Goal: Task Accomplishment & Management: Complete application form

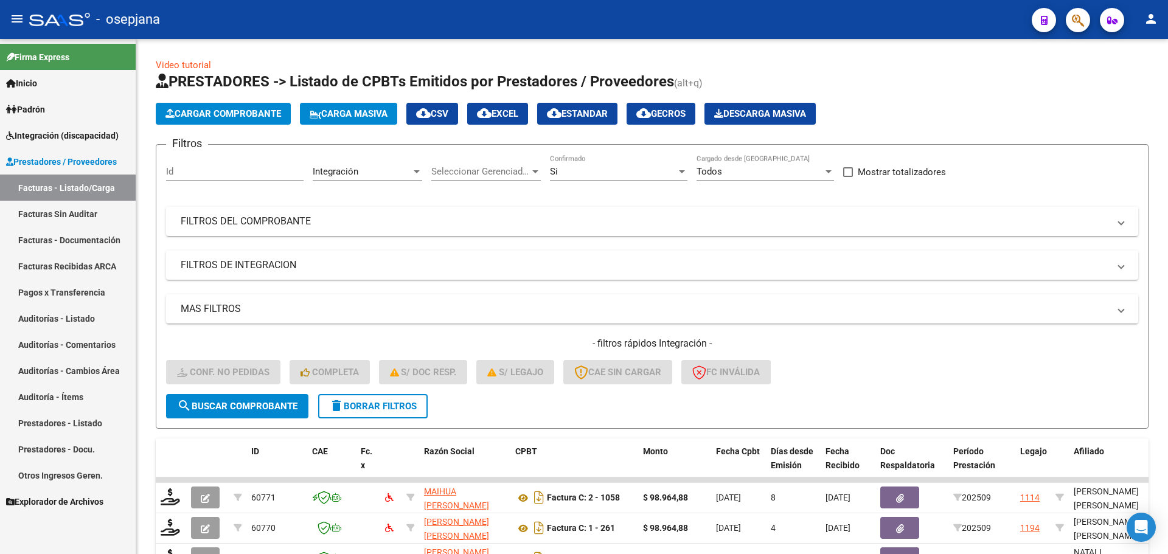
scroll to position [316, 0]
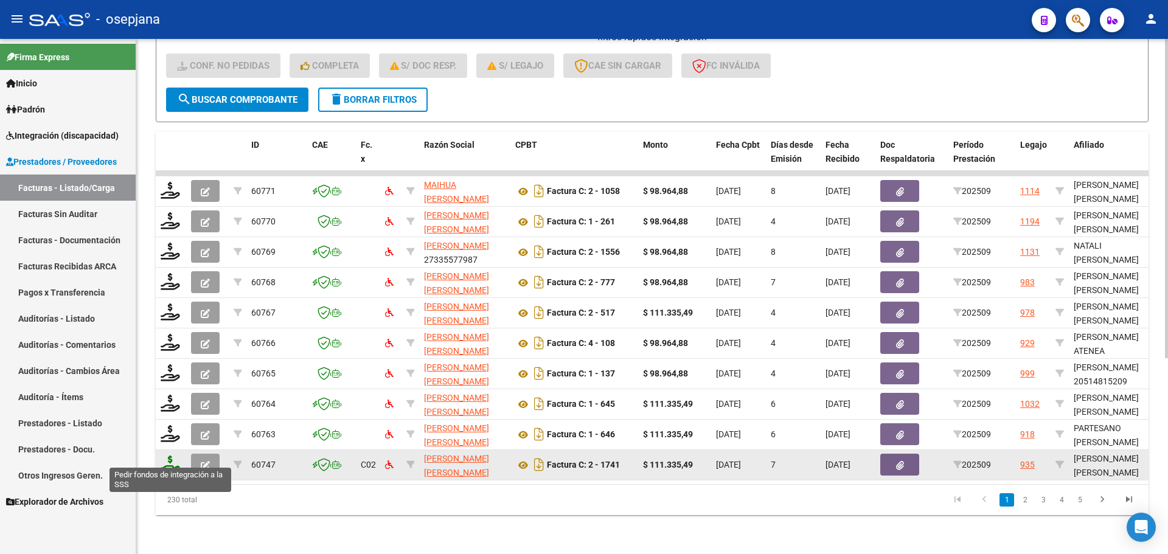
click at [168, 458] on icon at bounding box center [170, 464] width 19 height 17
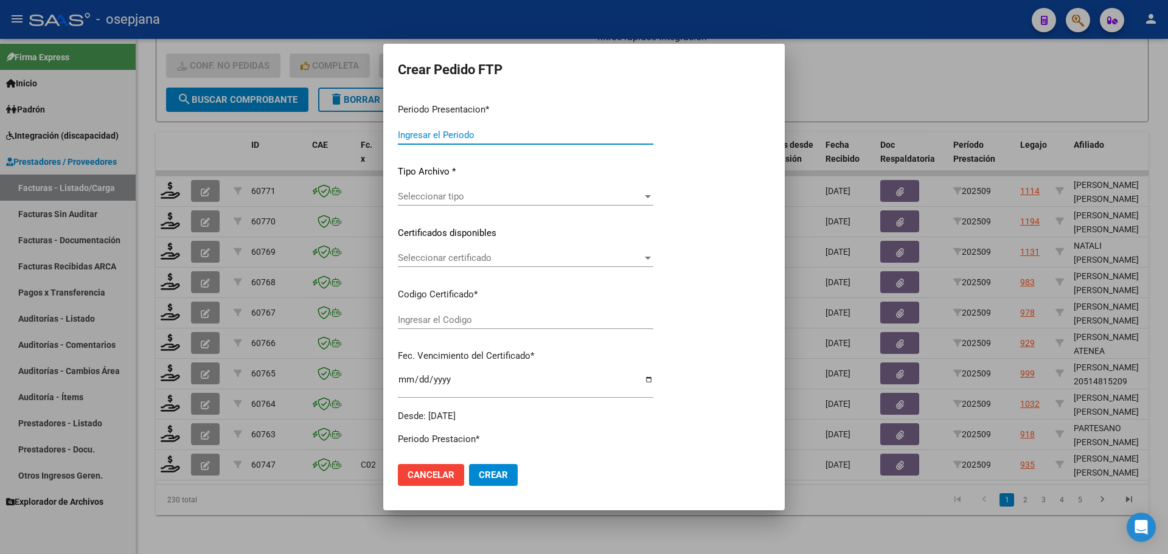
type input "202509"
type input "$ 111.335,49"
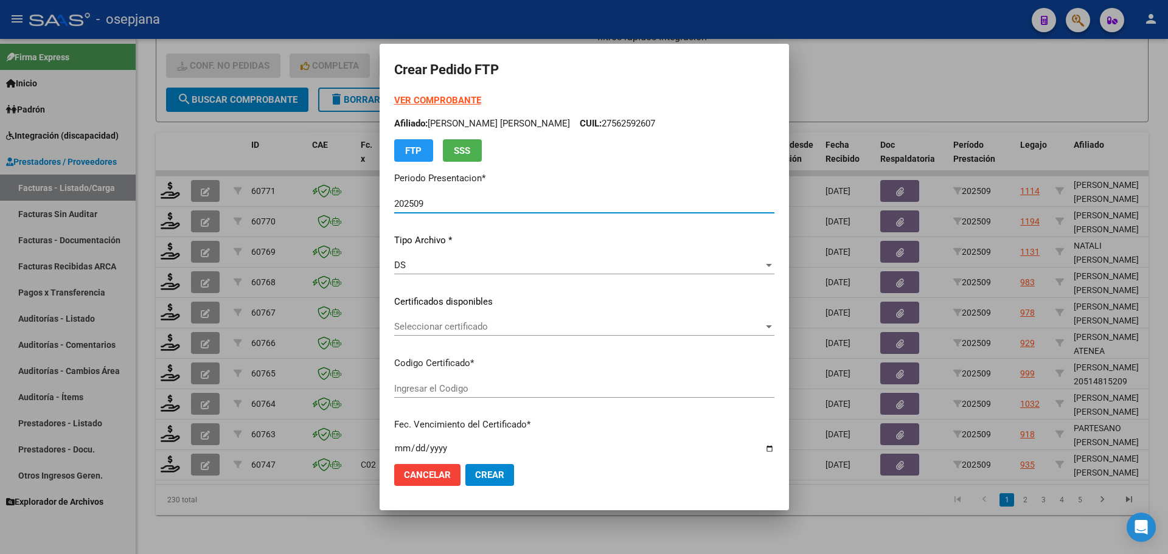
type input "ARG02000576373692023121520281215BSAS376"
type input "[DATE]"
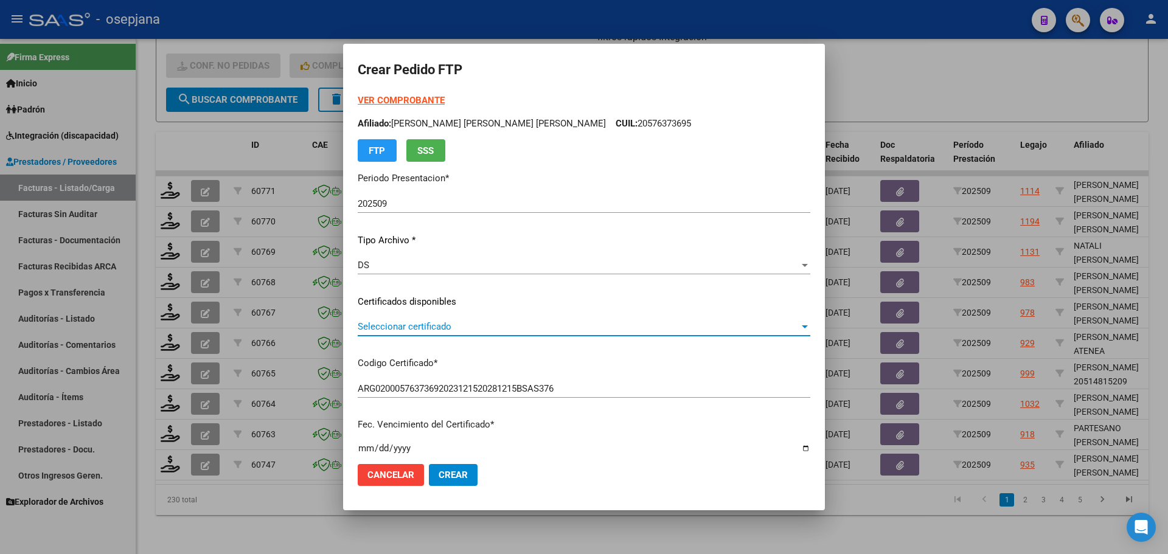
click at [518, 323] on span "Seleccionar certificado" at bounding box center [579, 326] width 442 height 11
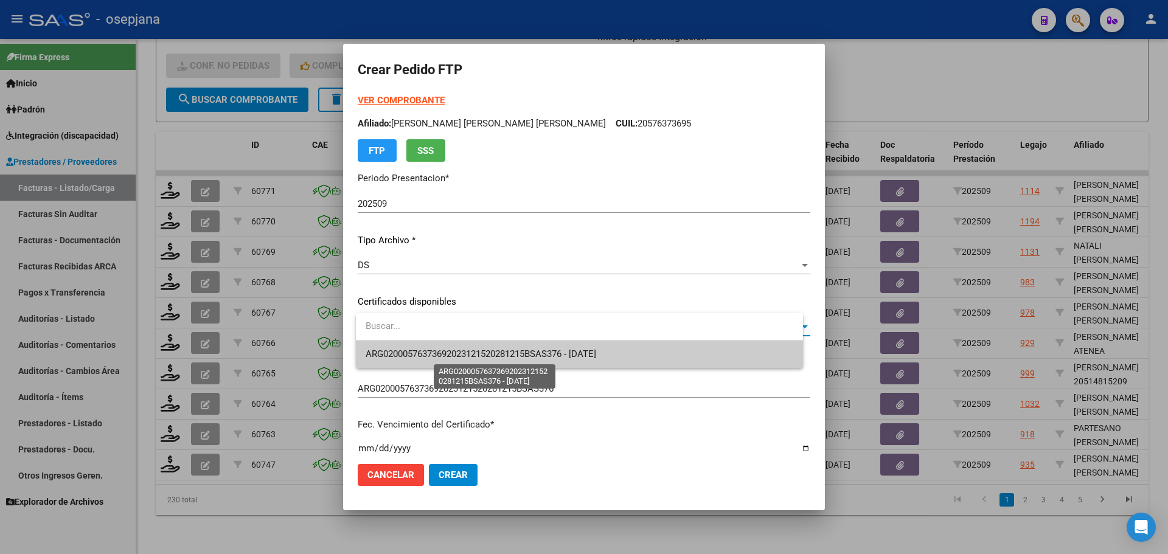
click at [521, 354] on span "ARG02000576373692023121520281215BSAS376 - [DATE]" at bounding box center [481, 354] width 231 height 11
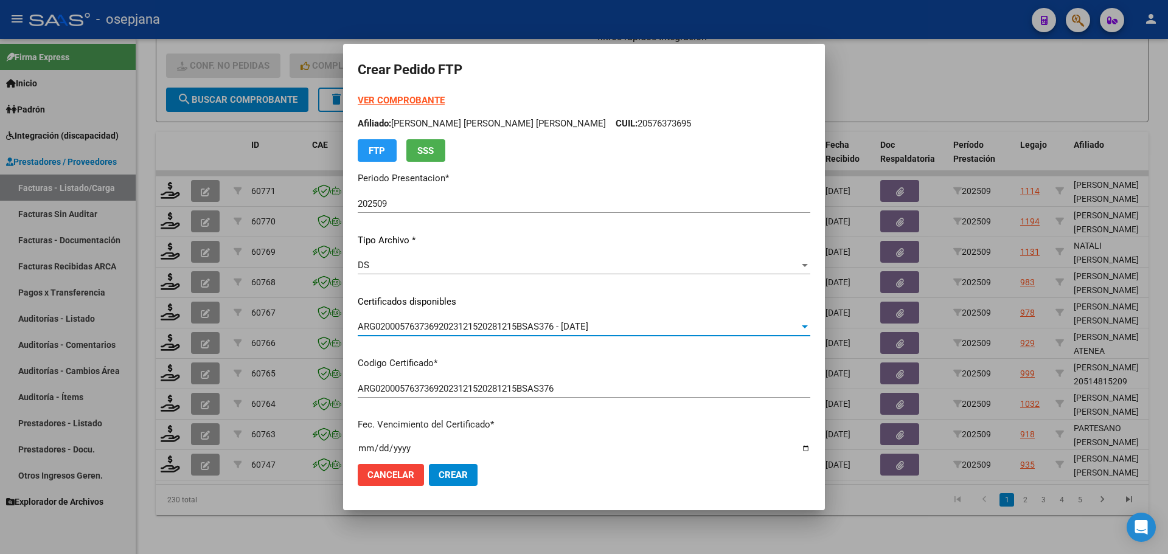
click at [435, 95] on strong "VER COMPROBANTE" at bounding box center [401, 100] width 87 height 11
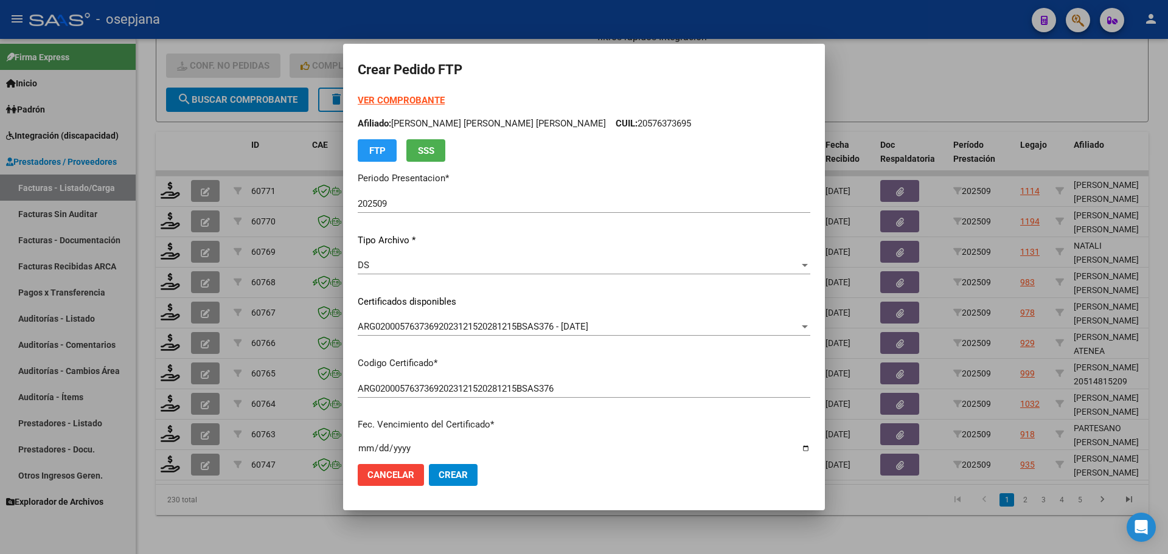
scroll to position [365, 0]
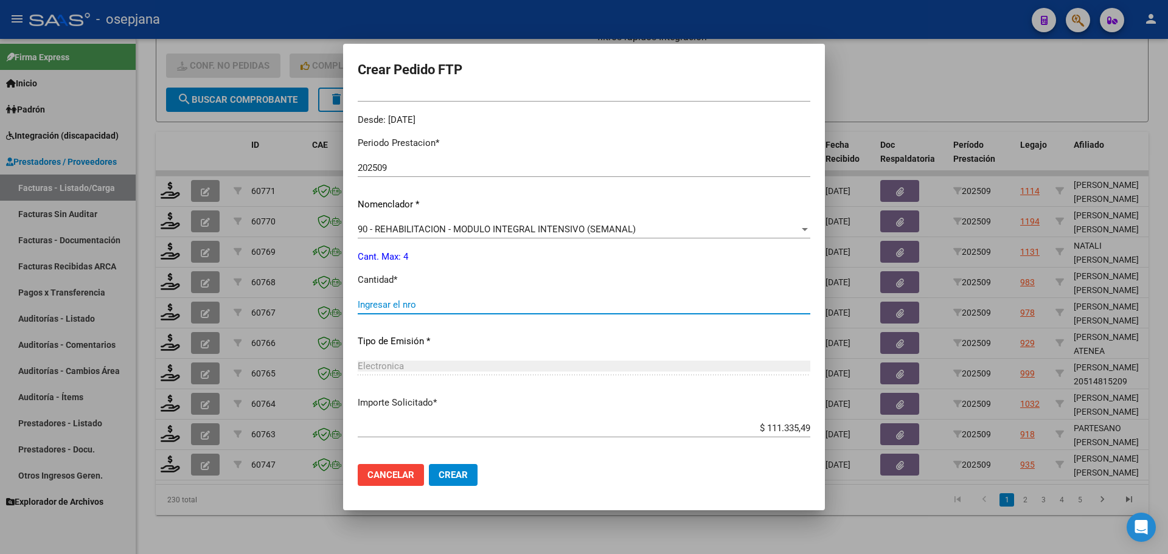
click at [433, 310] on input "Ingresar el nro" at bounding box center [584, 304] width 453 height 11
type input "4"
click at [477, 475] on button "Crear" at bounding box center [453, 475] width 49 height 22
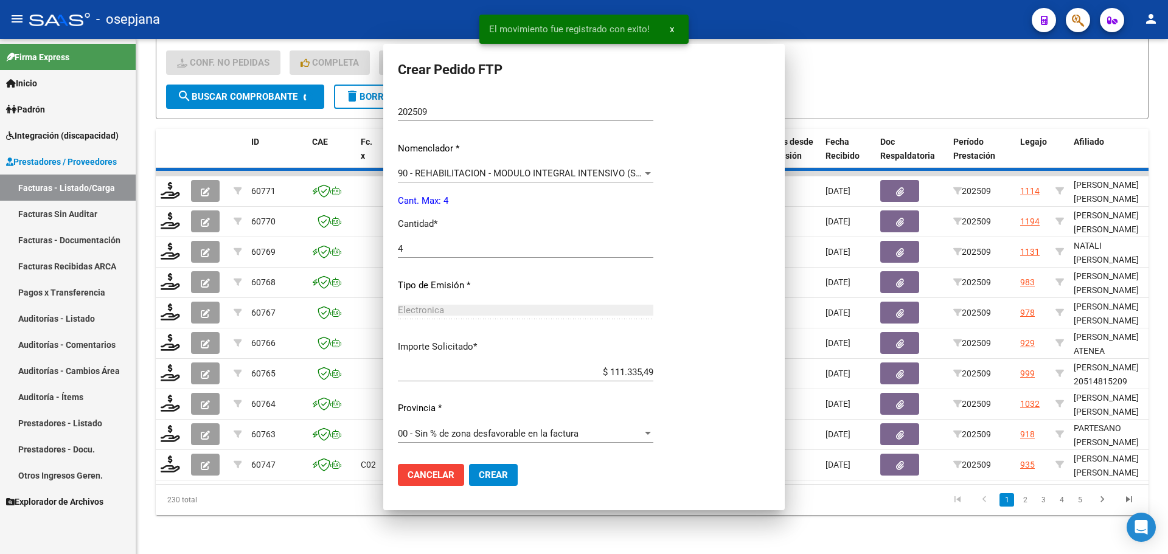
scroll to position [0, 0]
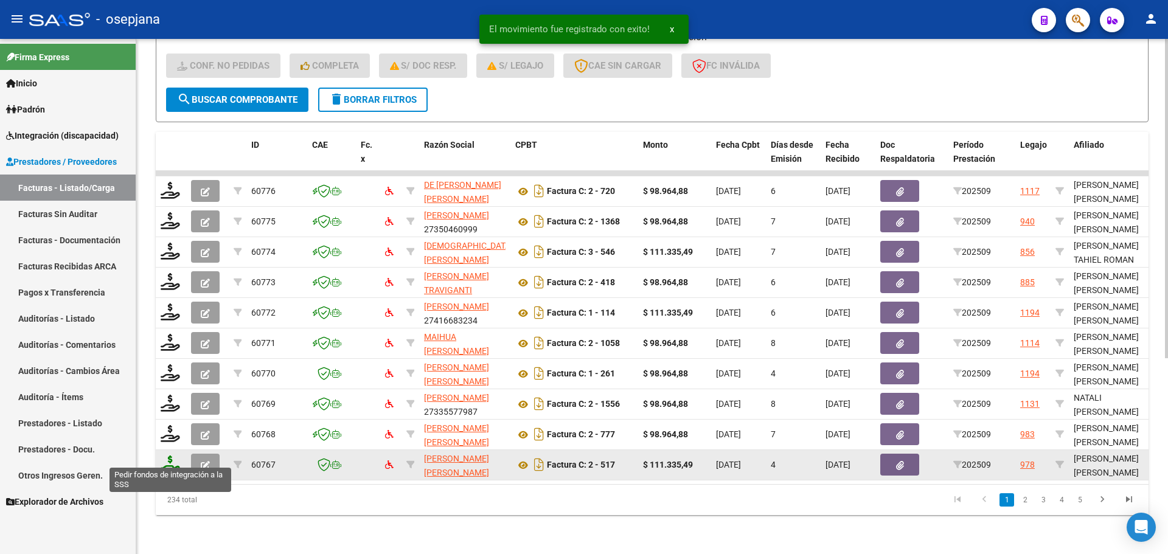
click at [176, 457] on icon at bounding box center [170, 464] width 19 height 17
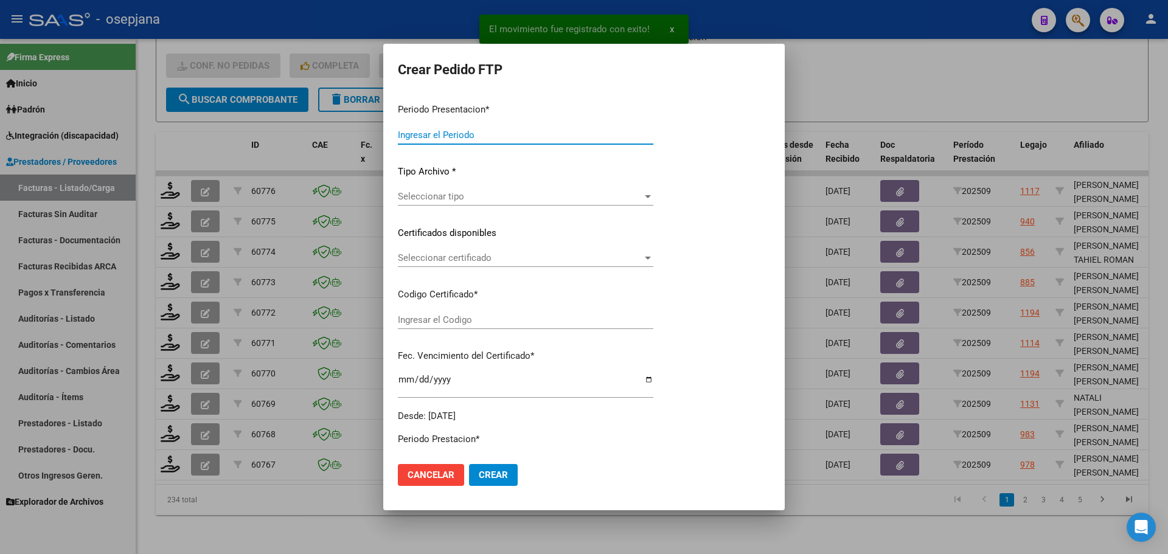
type input "202509"
type input "$ 111.335,49"
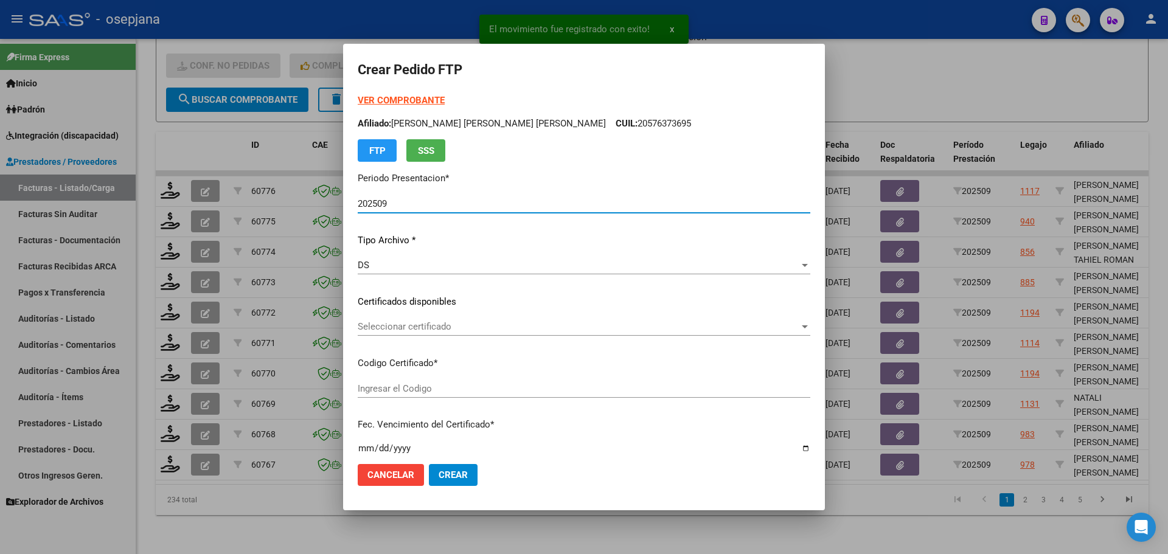
type input "ARG02000580645422023080120260801BSAS427"
type input "[DATE]"
click at [457, 321] on div "Seleccionar certificado Seleccionar certificado" at bounding box center [584, 326] width 453 height 18
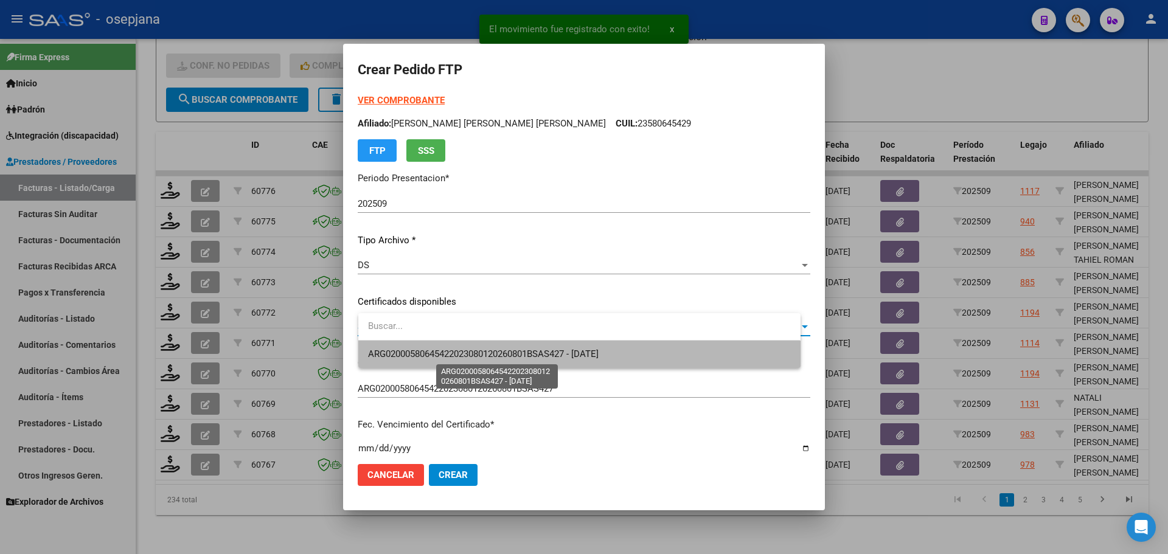
click at [464, 350] on span "ARG02000580645422023080120260801BSAS427 - [DATE]" at bounding box center [483, 354] width 231 height 11
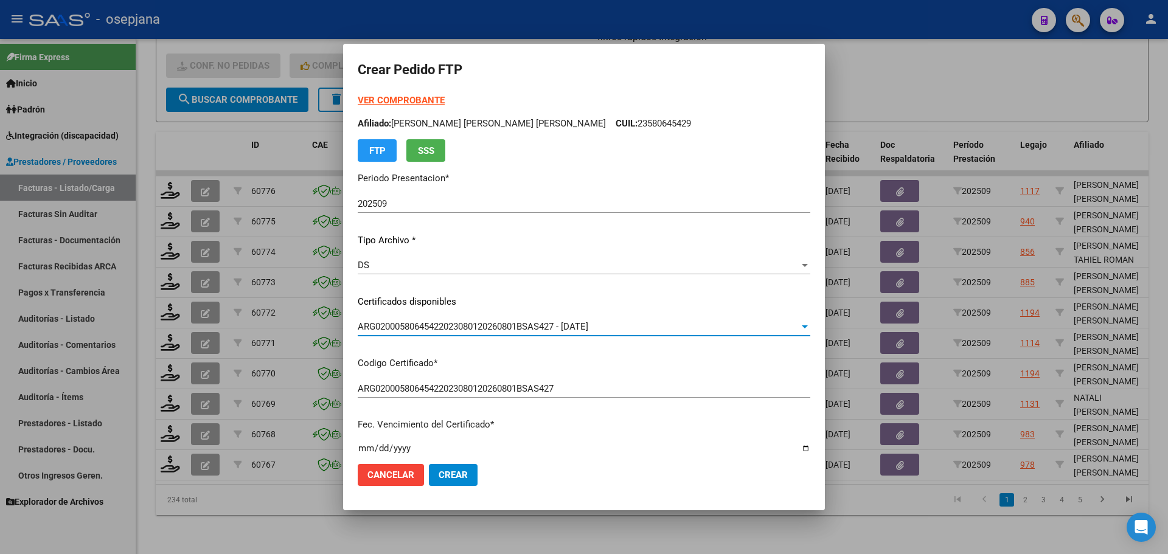
click at [416, 100] on strong "VER COMPROBANTE" at bounding box center [401, 100] width 87 height 11
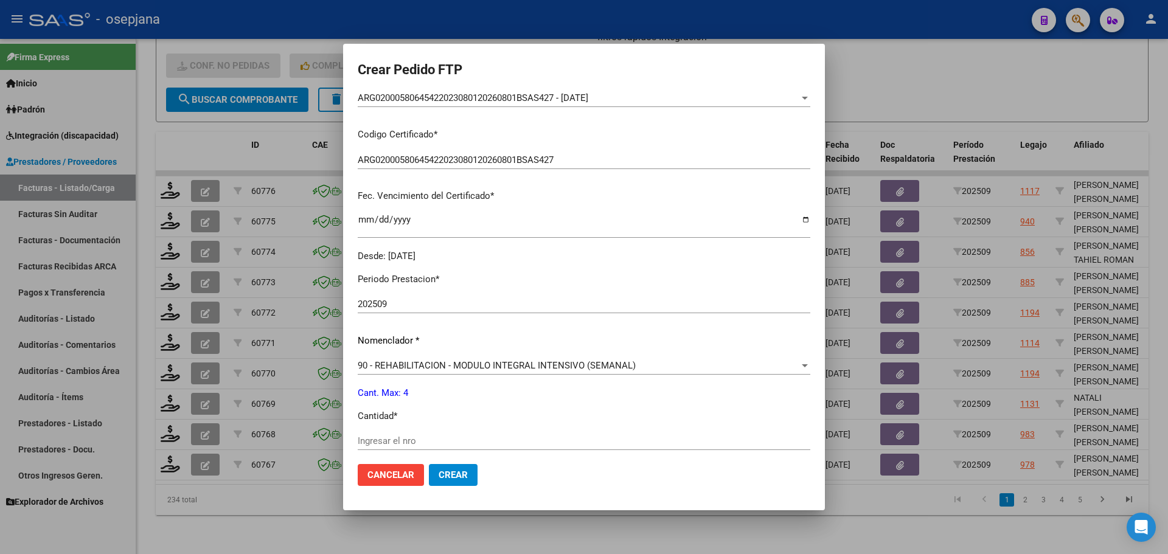
scroll to position [304, 0]
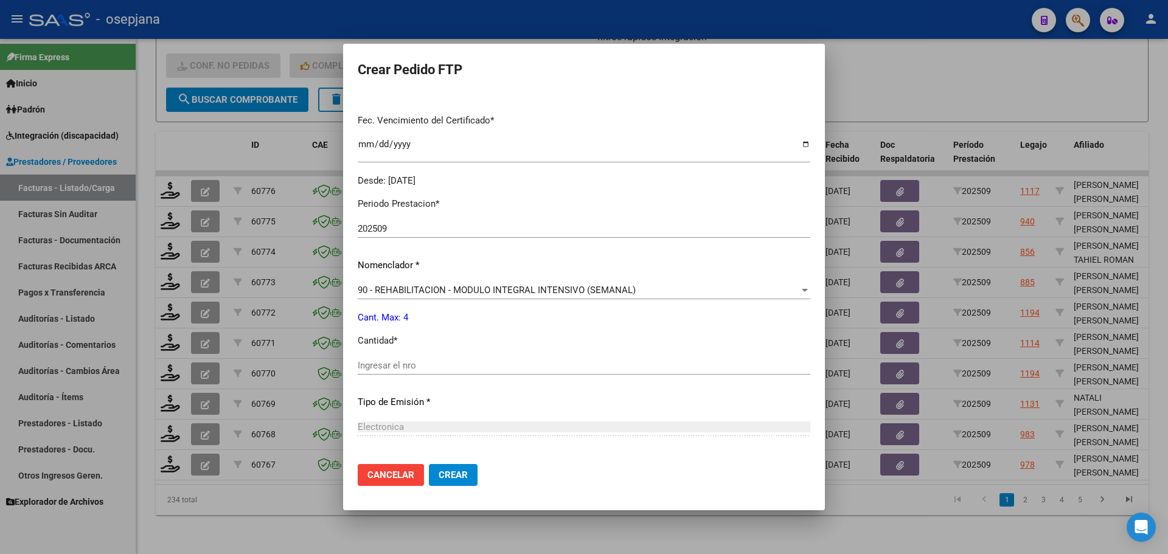
click at [394, 367] on input "Ingresar el nro" at bounding box center [584, 365] width 453 height 11
type input "4"
click at [468, 470] on span "Crear" at bounding box center [453, 475] width 29 height 11
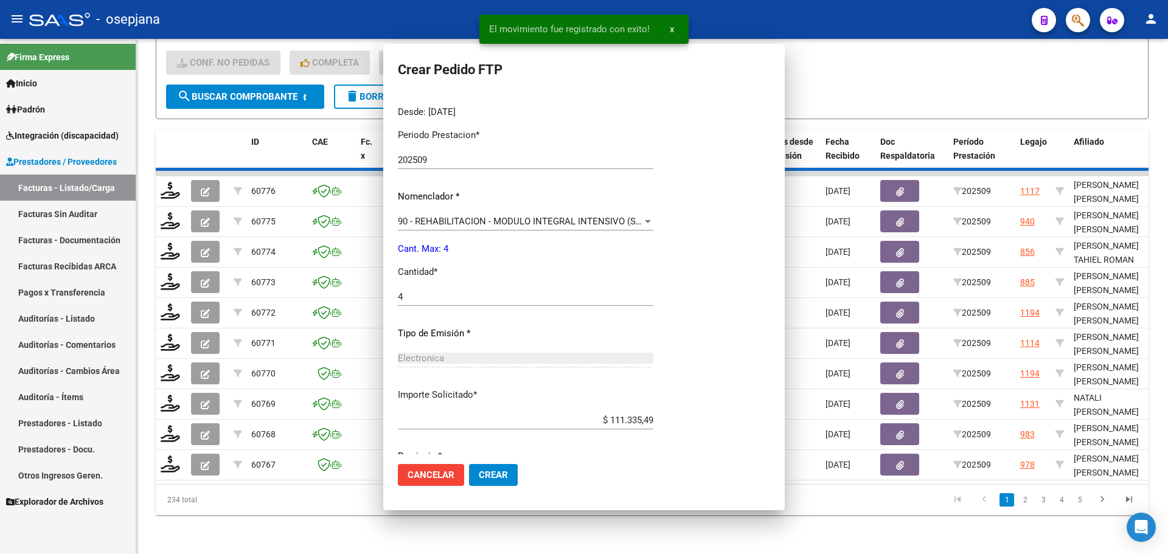
scroll to position [0, 0]
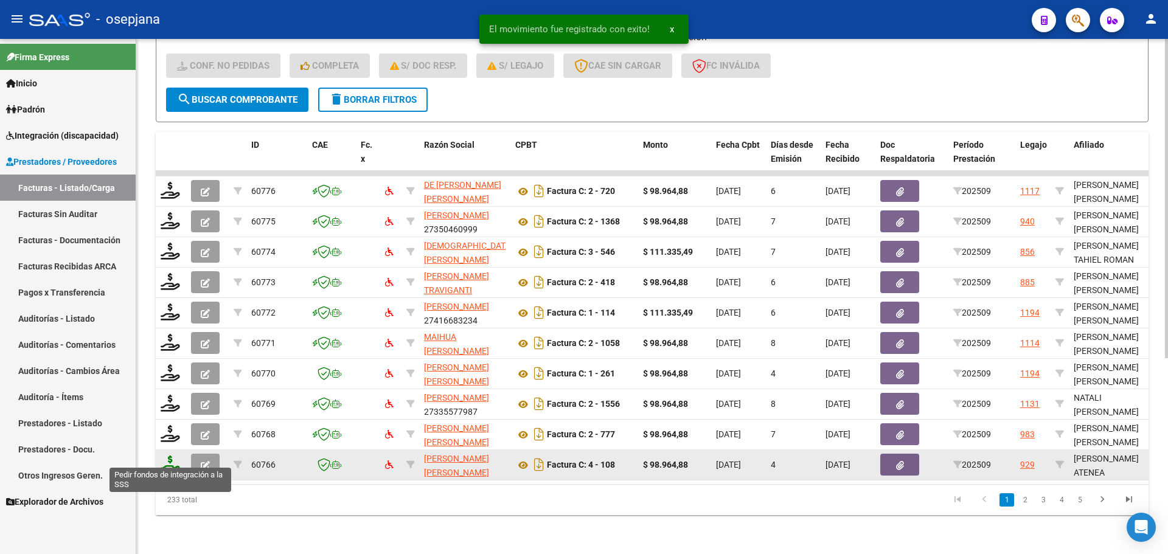
click at [166, 456] on icon at bounding box center [170, 464] width 19 height 17
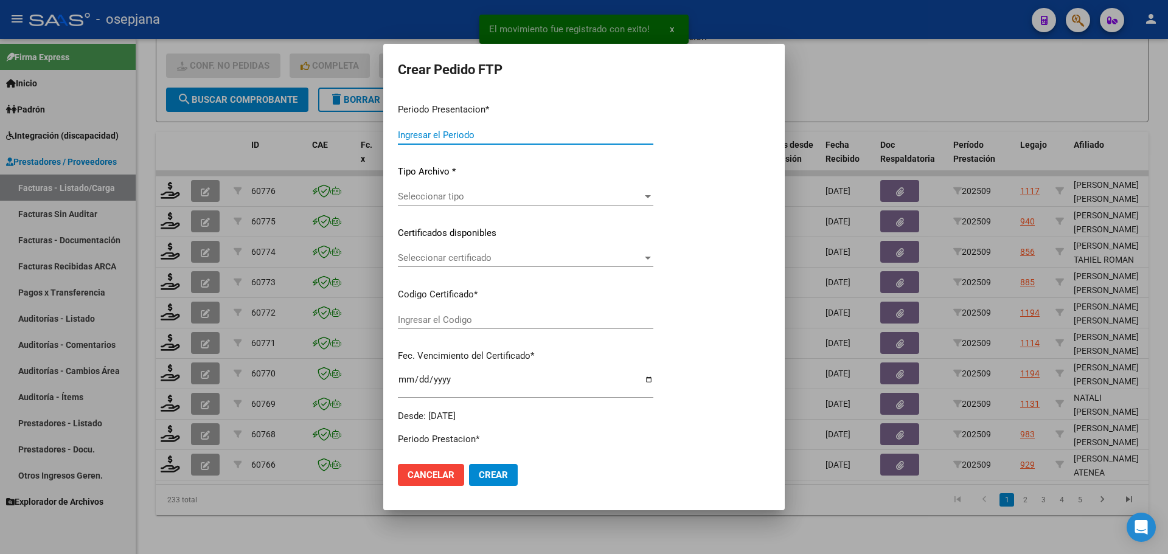
type input "202509"
type input "$ 98.964,88"
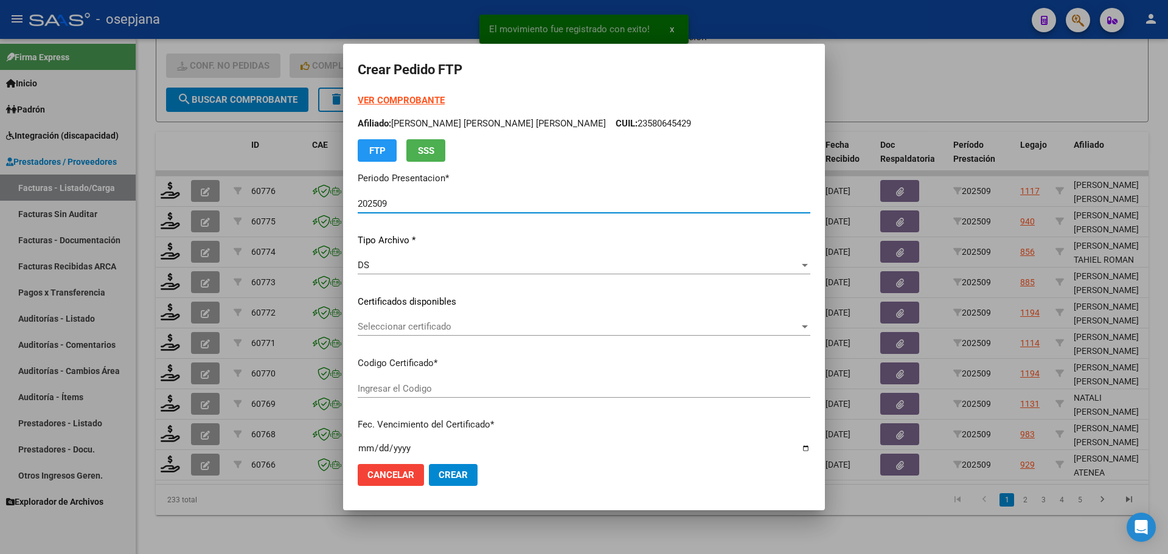
type input "ARG01000589233612023082420260824BUE313"
type input "[DATE]"
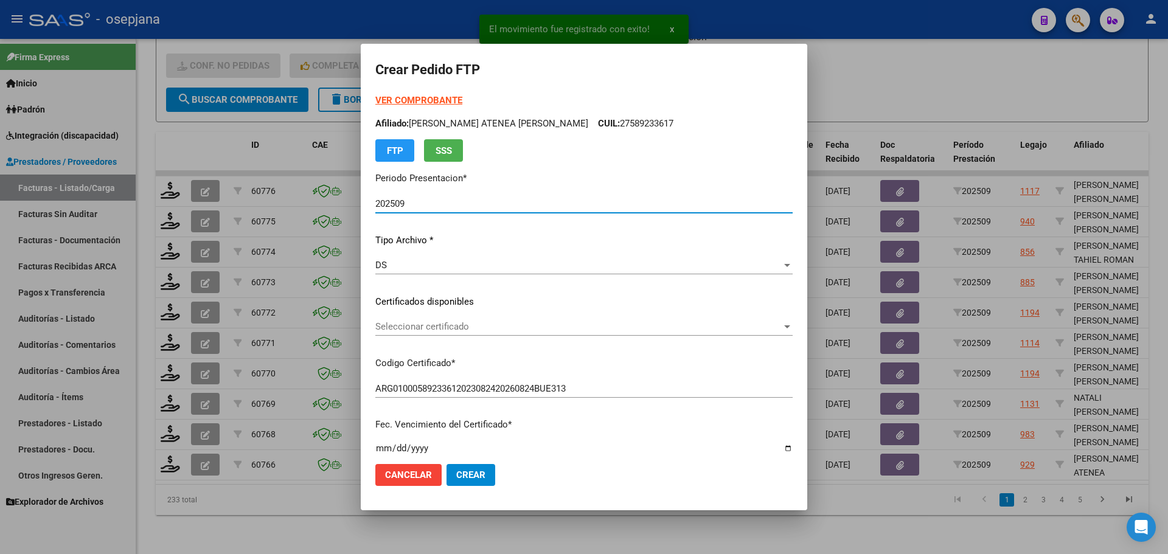
click at [462, 321] on span "Seleccionar certificado" at bounding box center [578, 326] width 406 height 11
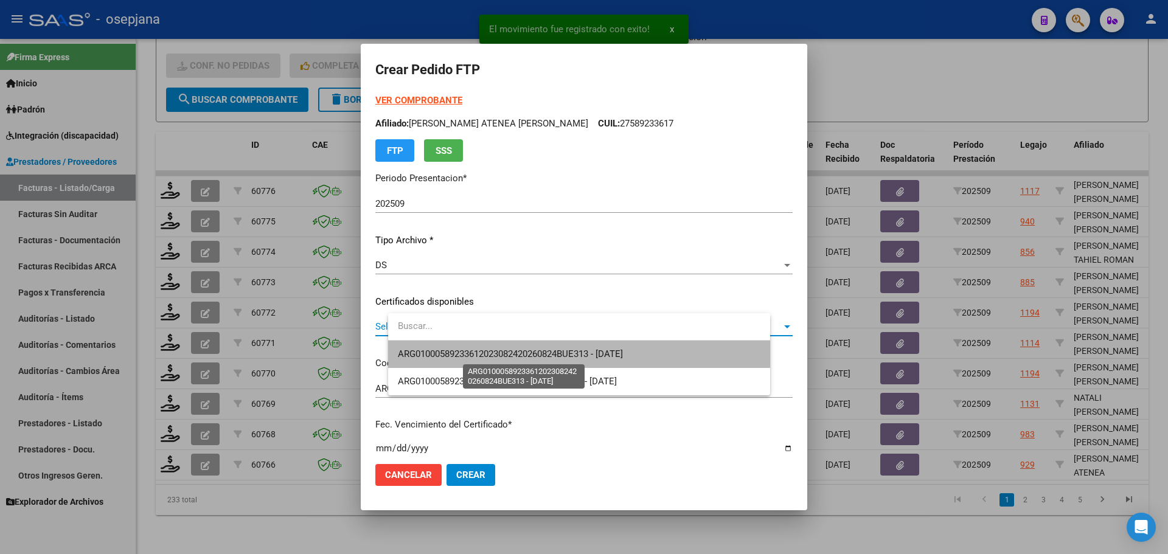
click at [476, 350] on span "ARG01000589233612023082420260824BUE313 - [DATE]" at bounding box center [510, 354] width 225 height 11
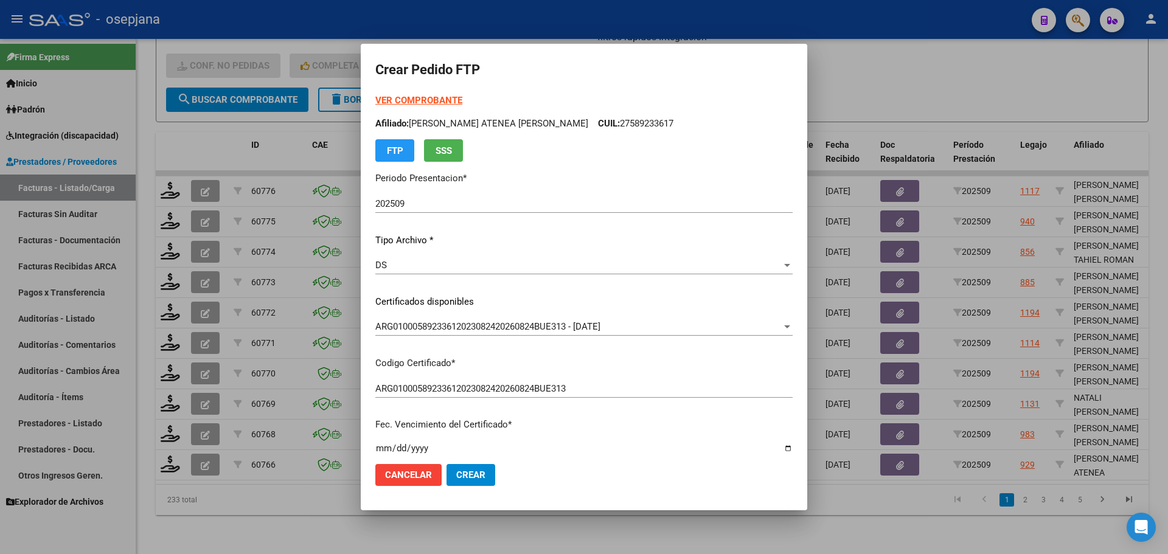
click at [458, 94] on div "VER COMPROBANTE ARCA [PERSON_NAME] Afiliado: [PERSON_NAME] ATENEA [PERSON_NAME]…" at bounding box center [583, 128] width 417 height 68
click at [458, 103] on strong "VER COMPROBANTE" at bounding box center [418, 100] width 87 height 11
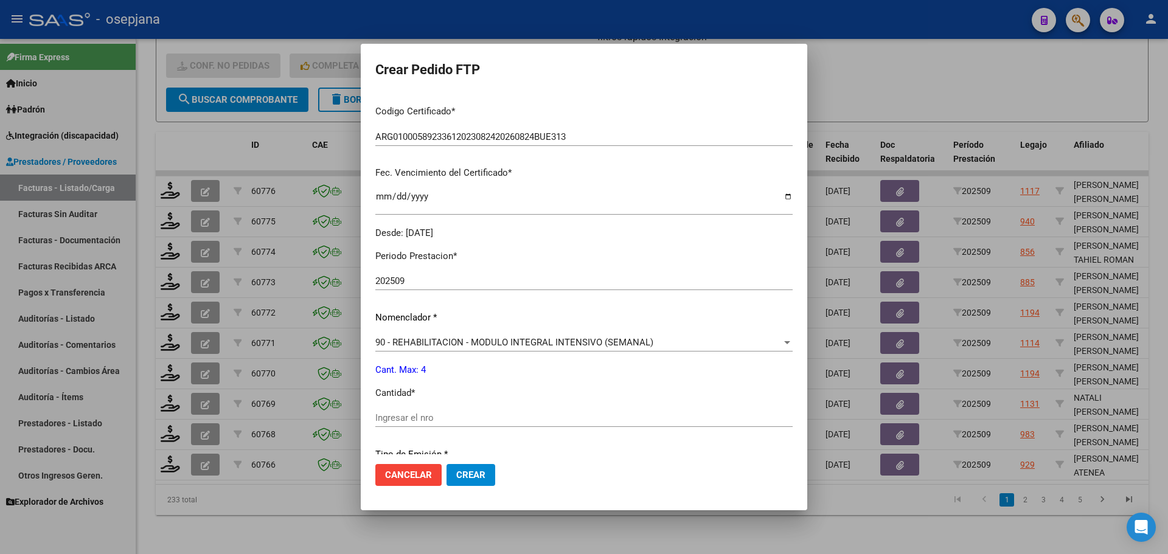
scroll to position [365, 0]
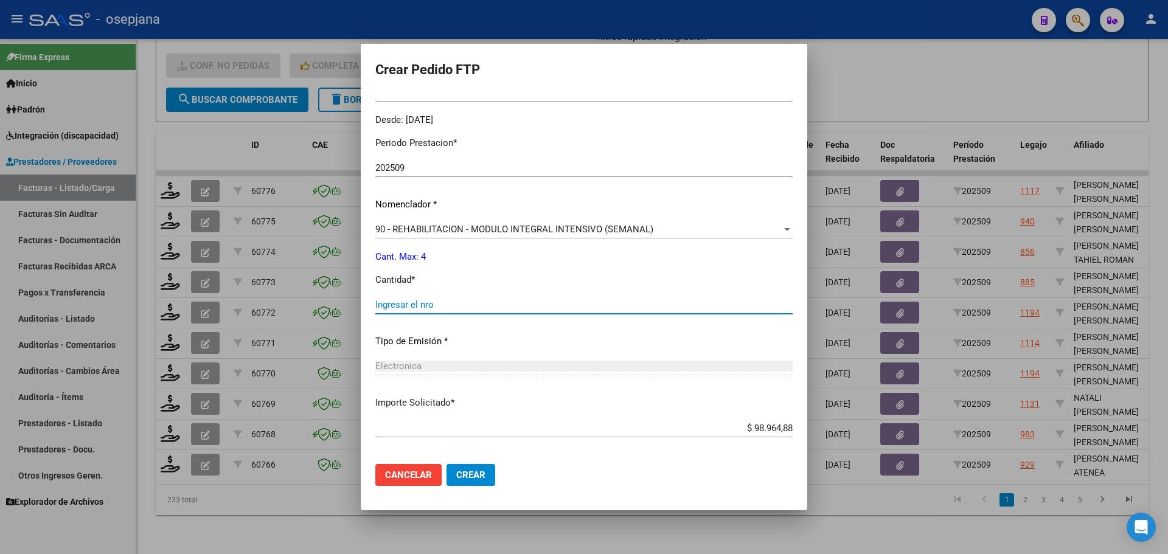
click at [421, 308] on input "Ingresar el nro" at bounding box center [583, 304] width 417 height 11
type input "4"
click at [485, 478] on span "Crear" at bounding box center [470, 475] width 29 height 11
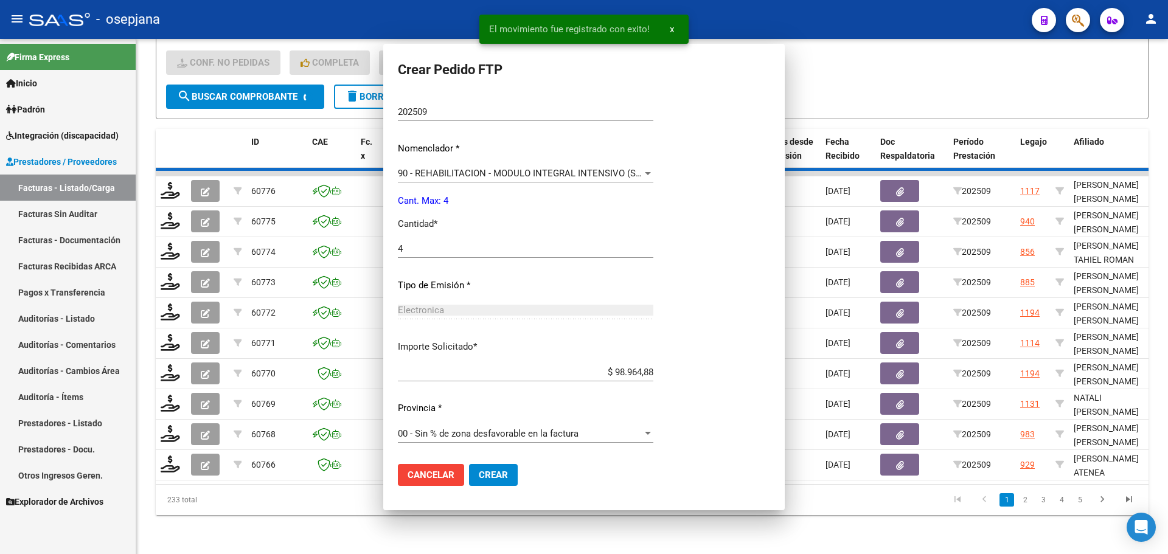
scroll to position [0, 0]
